Goal: Use online tool/utility: Use online tool/utility

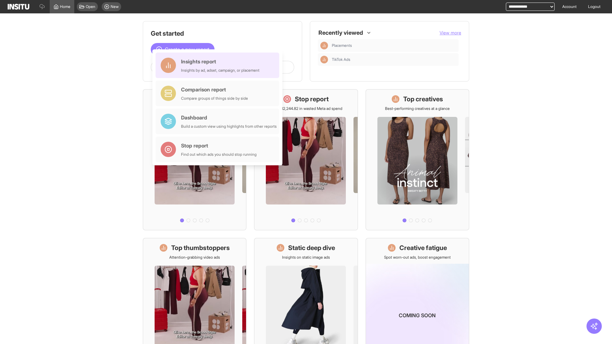
click at [219, 65] on div "Insights report Insights by ad, adset, campaign, or placement" at bounding box center [220, 65] width 78 height 15
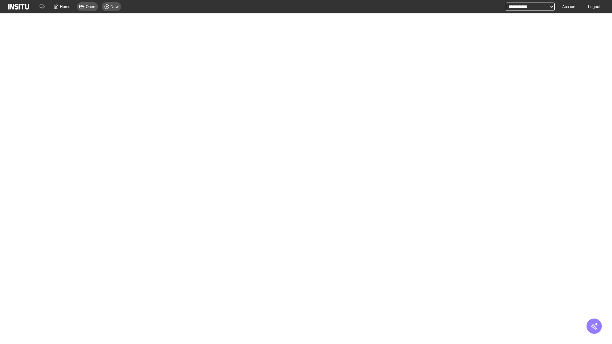
select select "**"
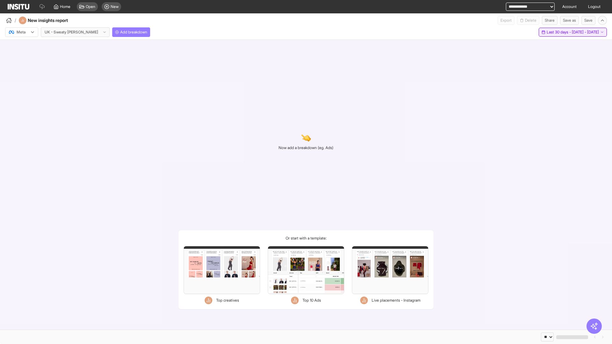
click at [558, 32] on span "Last 30 days - [DATE] - [DATE]" at bounding box center [572, 32] width 52 height 5
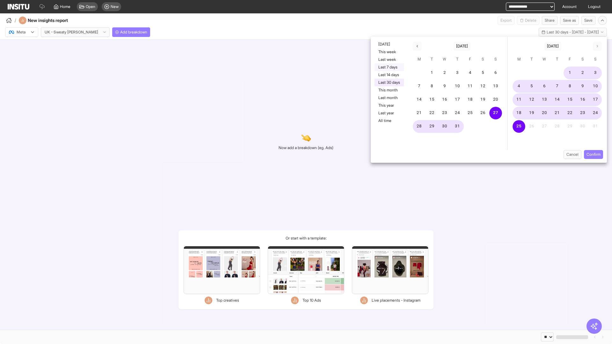
click at [388, 67] on button "Last 7 days" at bounding box center [388, 67] width 29 height 8
